Goal: Task Accomplishment & Management: Manage account settings

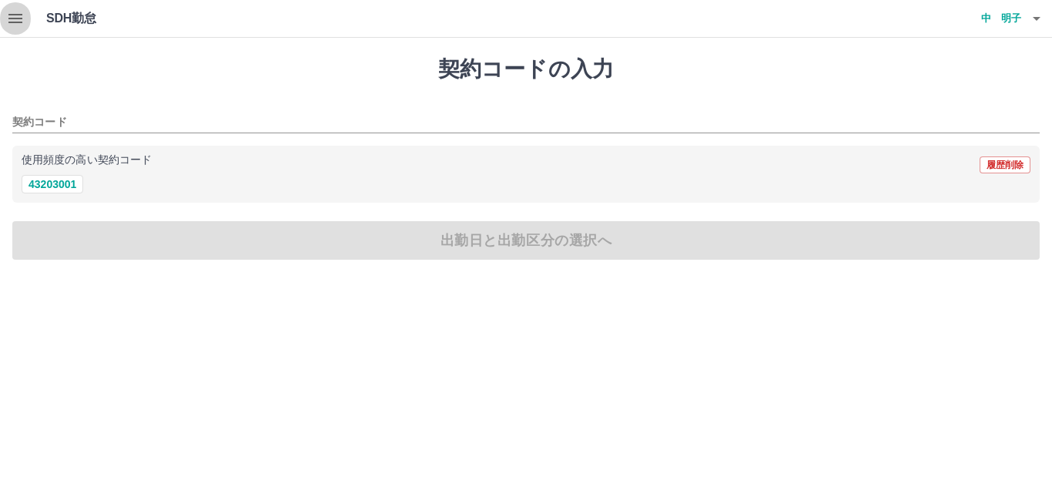
click at [21, 16] on icon "button" at bounding box center [15, 18] width 18 height 18
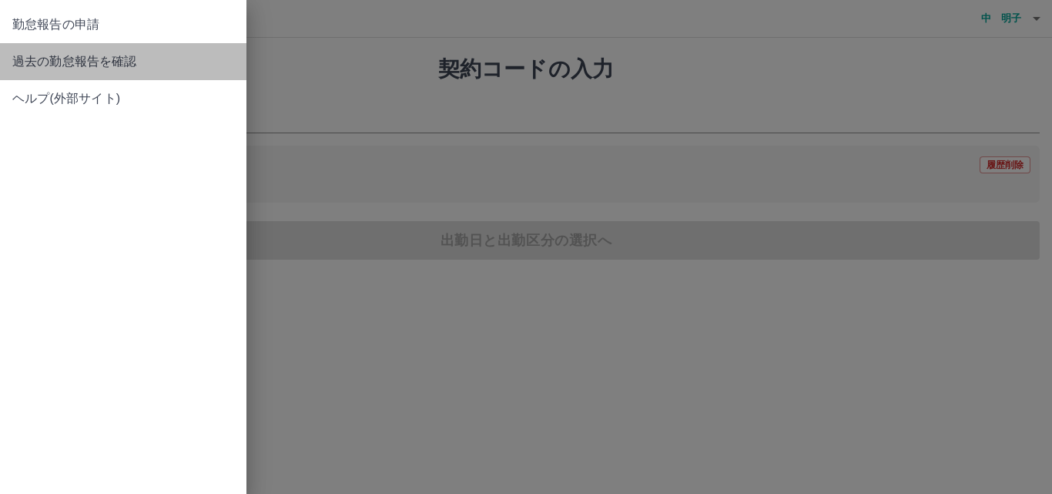
click at [26, 72] on link "過去の勤怠報告を確認" at bounding box center [123, 61] width 246 height 37
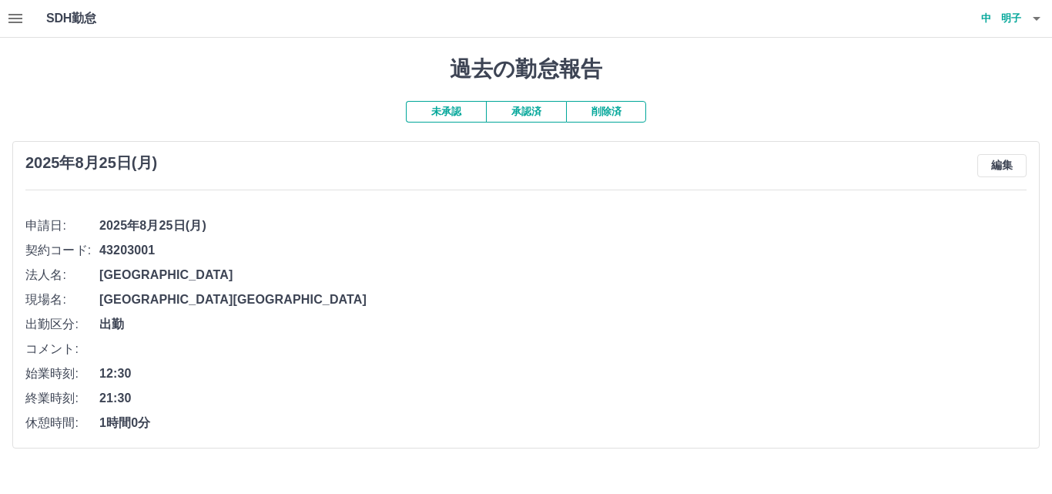
click at [521, 112] on button "承認済" at bounding box center [526, 112] width 80 height 22
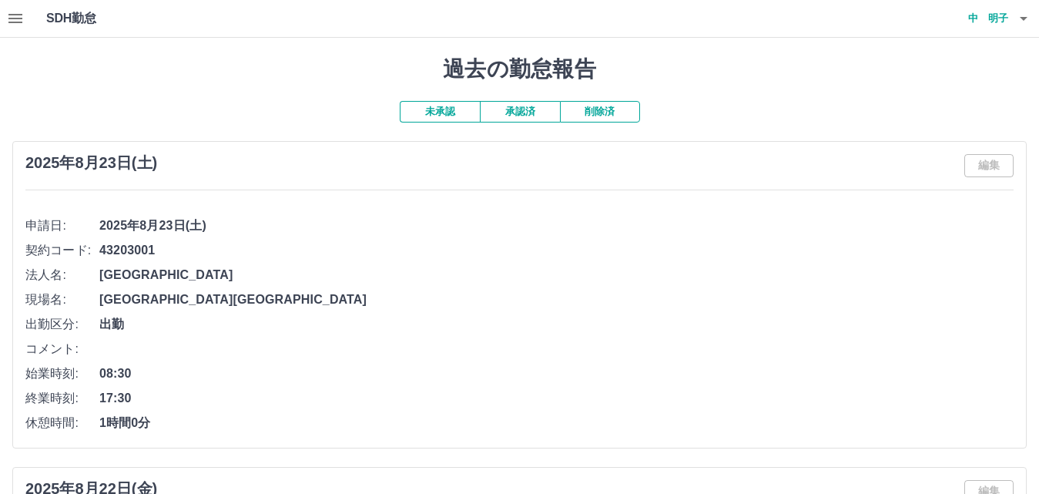
click at [1025, 23] on icon "button" at bounding box center [1023, 18] width 18 height 18
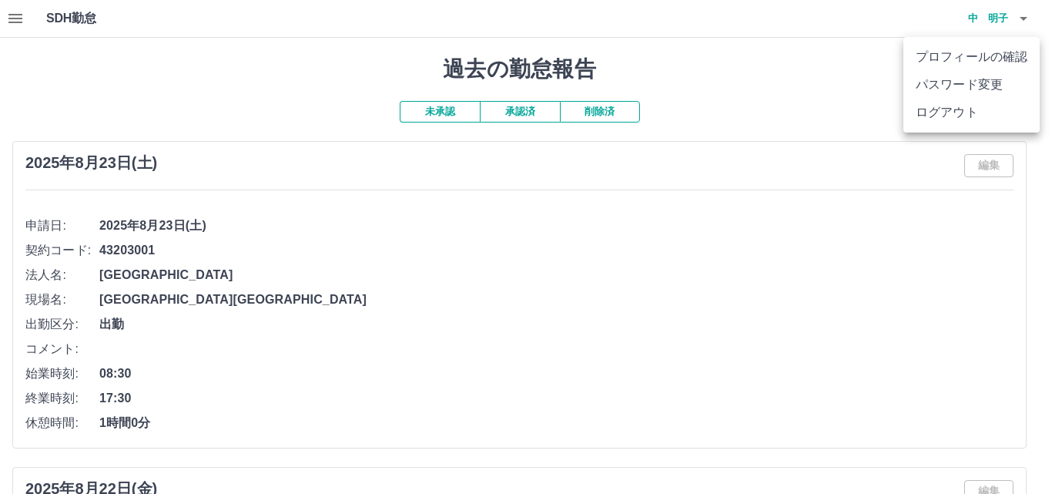
click at [965, 114] on li "ログアウト" at bounding box center [971, 113] width 136 height 28
